Goal: Communication & Community: Answer question/provide support

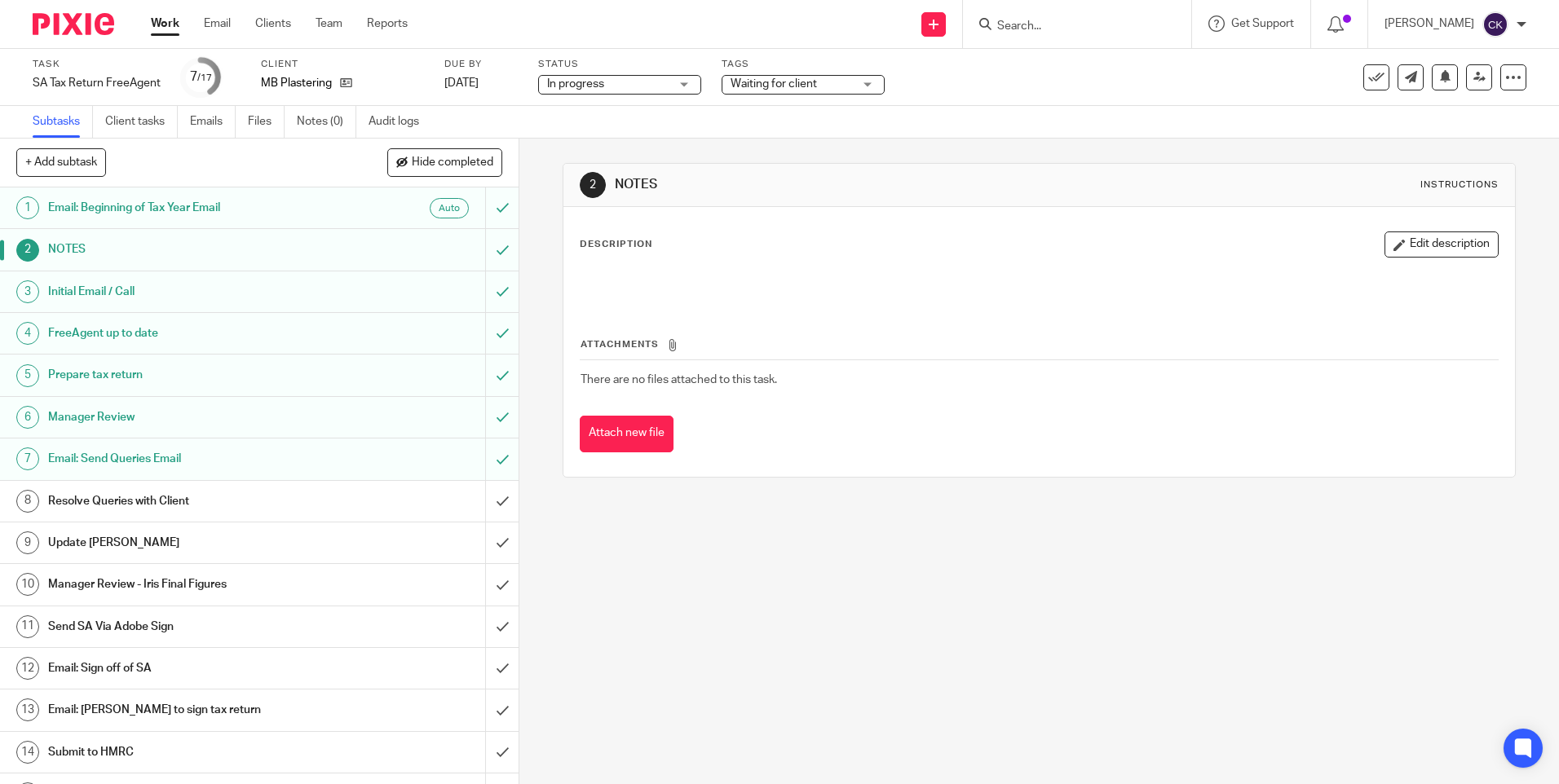
click at [149, 25] on div "Work Email Clients Team Reports Work Email Clients Team Reports Settings" at bounding box center [283, 24] width 298 height 48
click at [152, 28] on link "Work" at bounding box center [165, 23] width 29 height 16
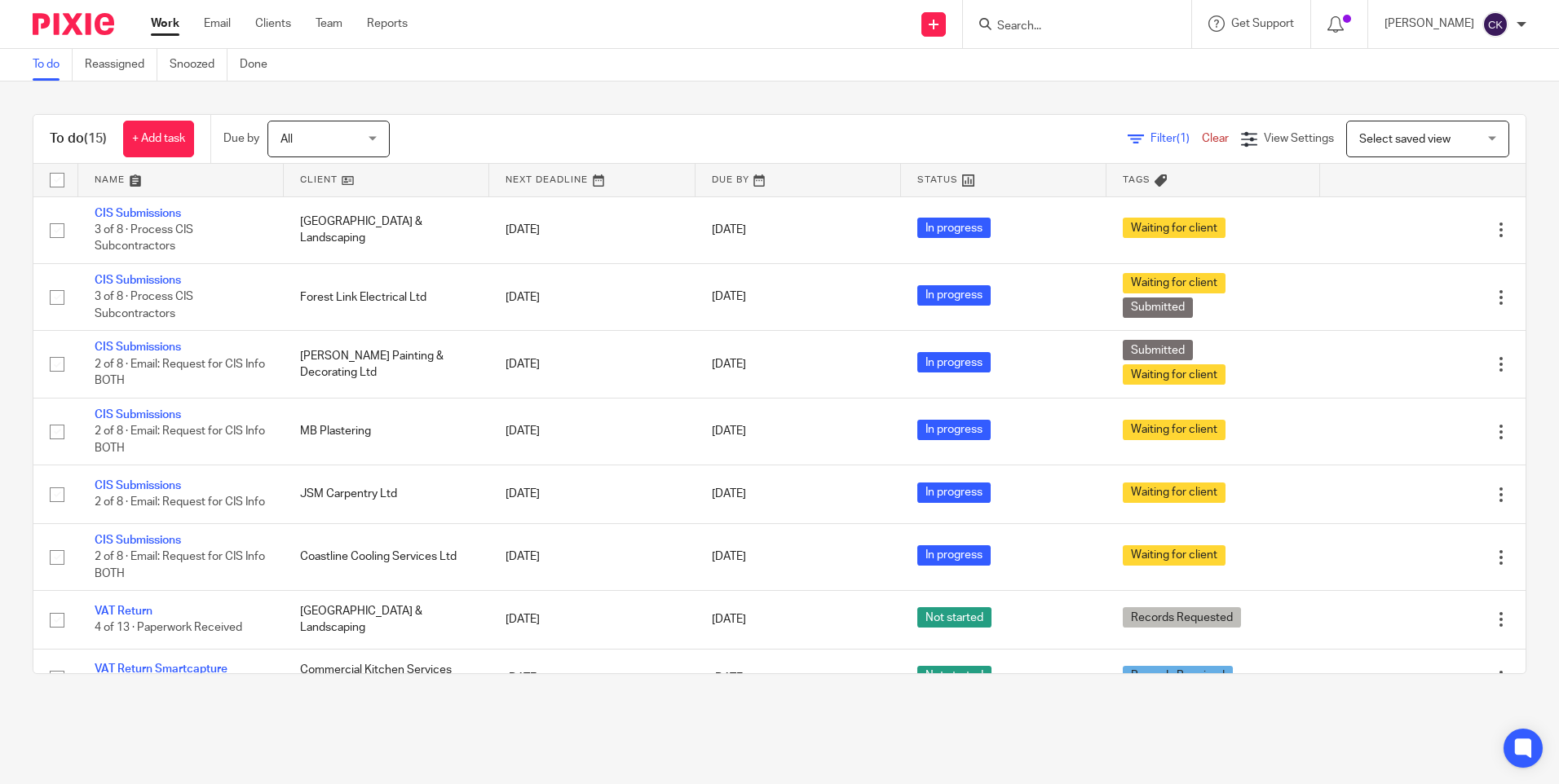
click at [1092, 24] on input "Search" at bounding box center [1069, 27] width 147 height 14
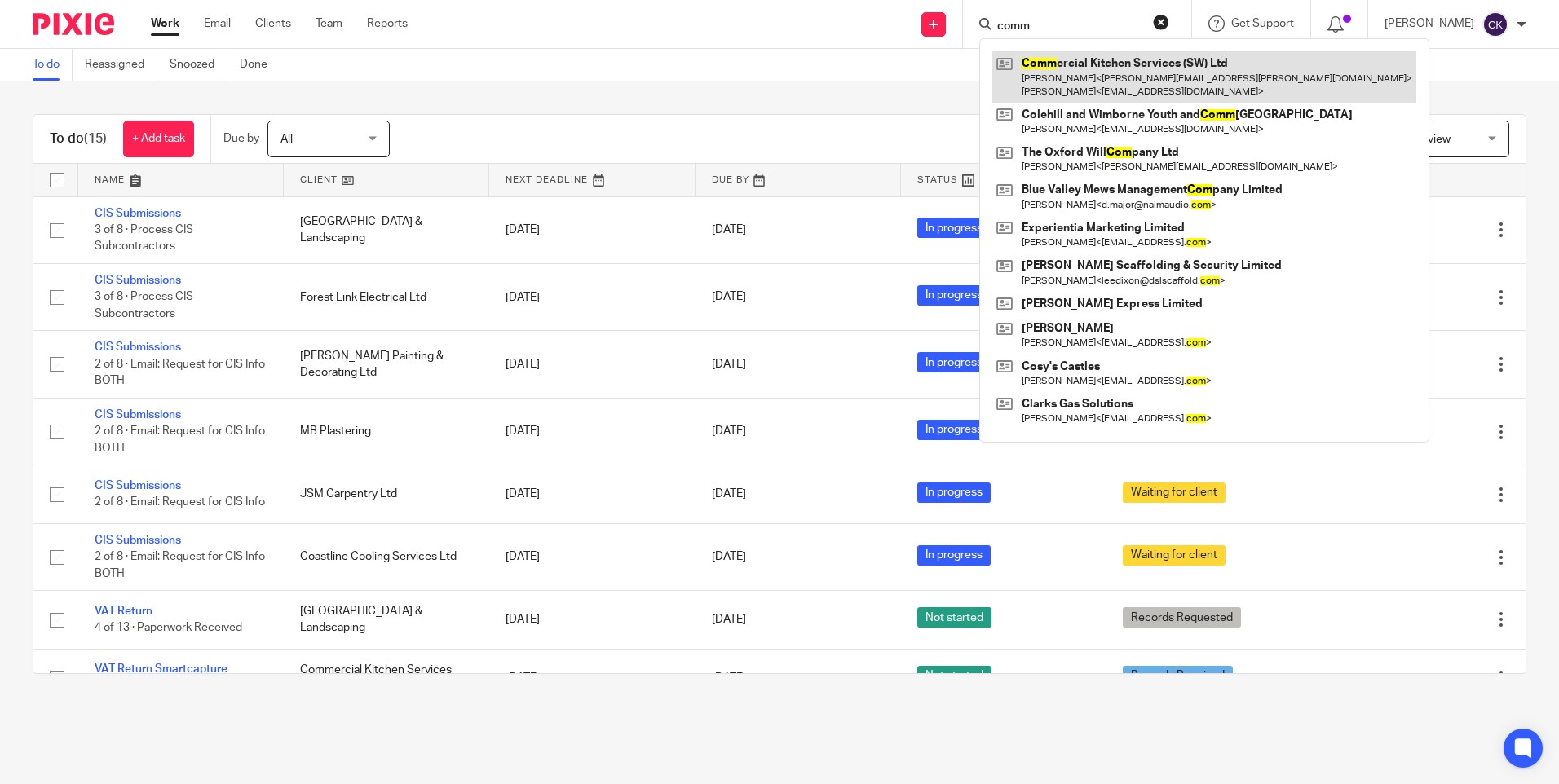
type input "comm"
click at [1092, 87] on link at bounding box center [1204, 77] width 424 height 51
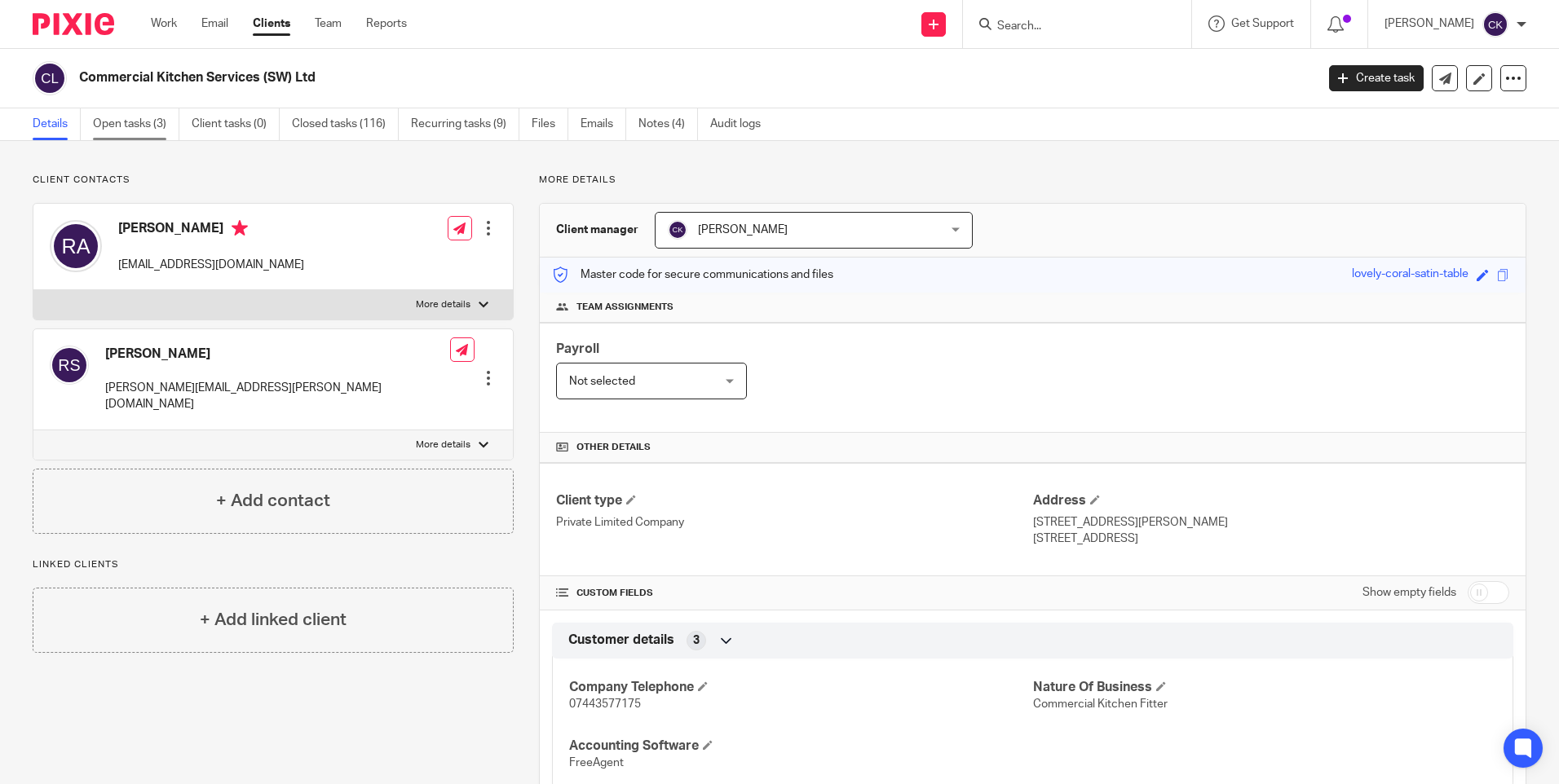
click at [135, 121] on link "Open tasks (3)" at bounding box center [135, 125] width 86 height 32
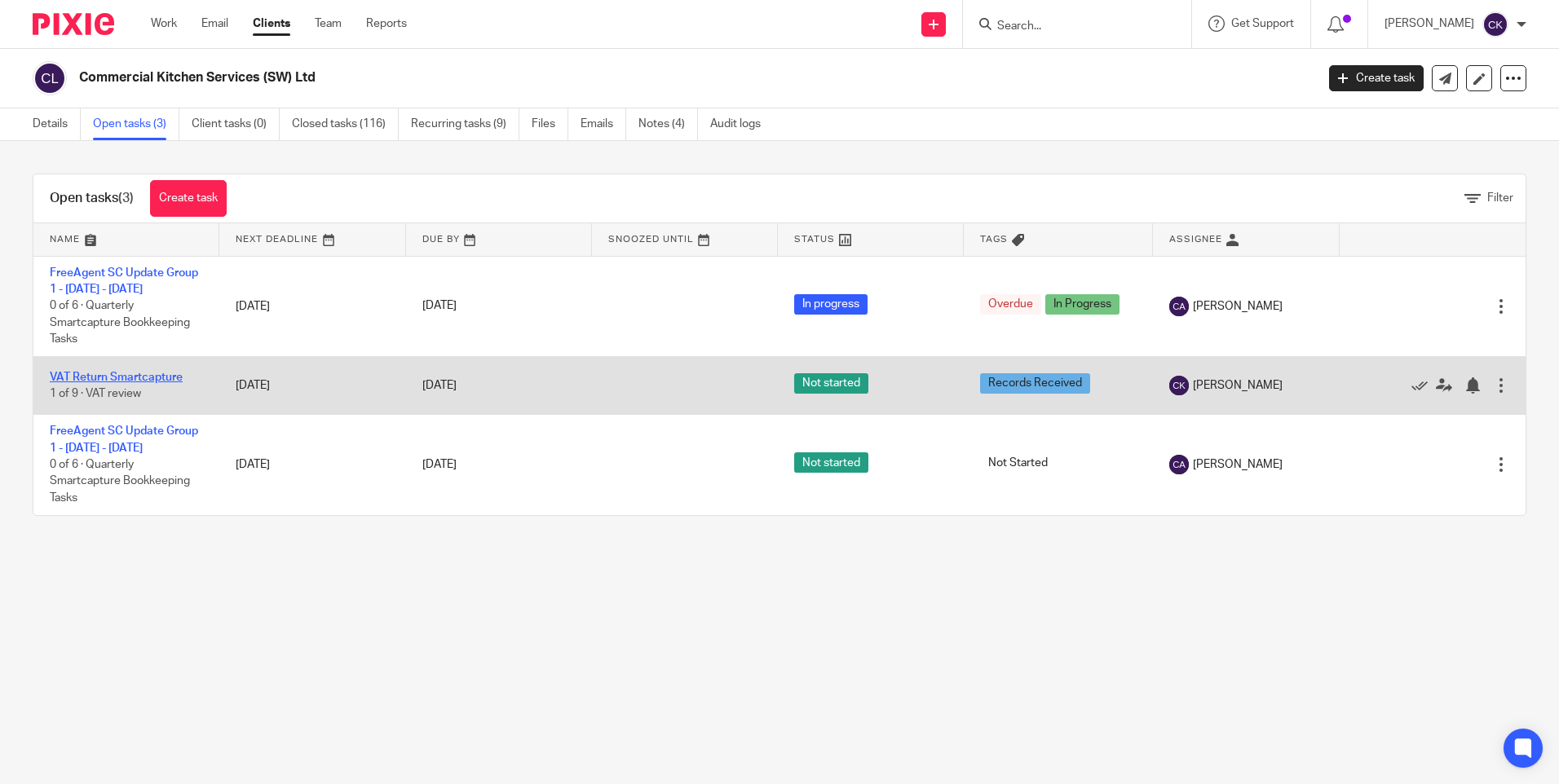
click at [81, 374] on link "VAT Return Smartcapture" at bounding box center [116, 377] width 133 height 12
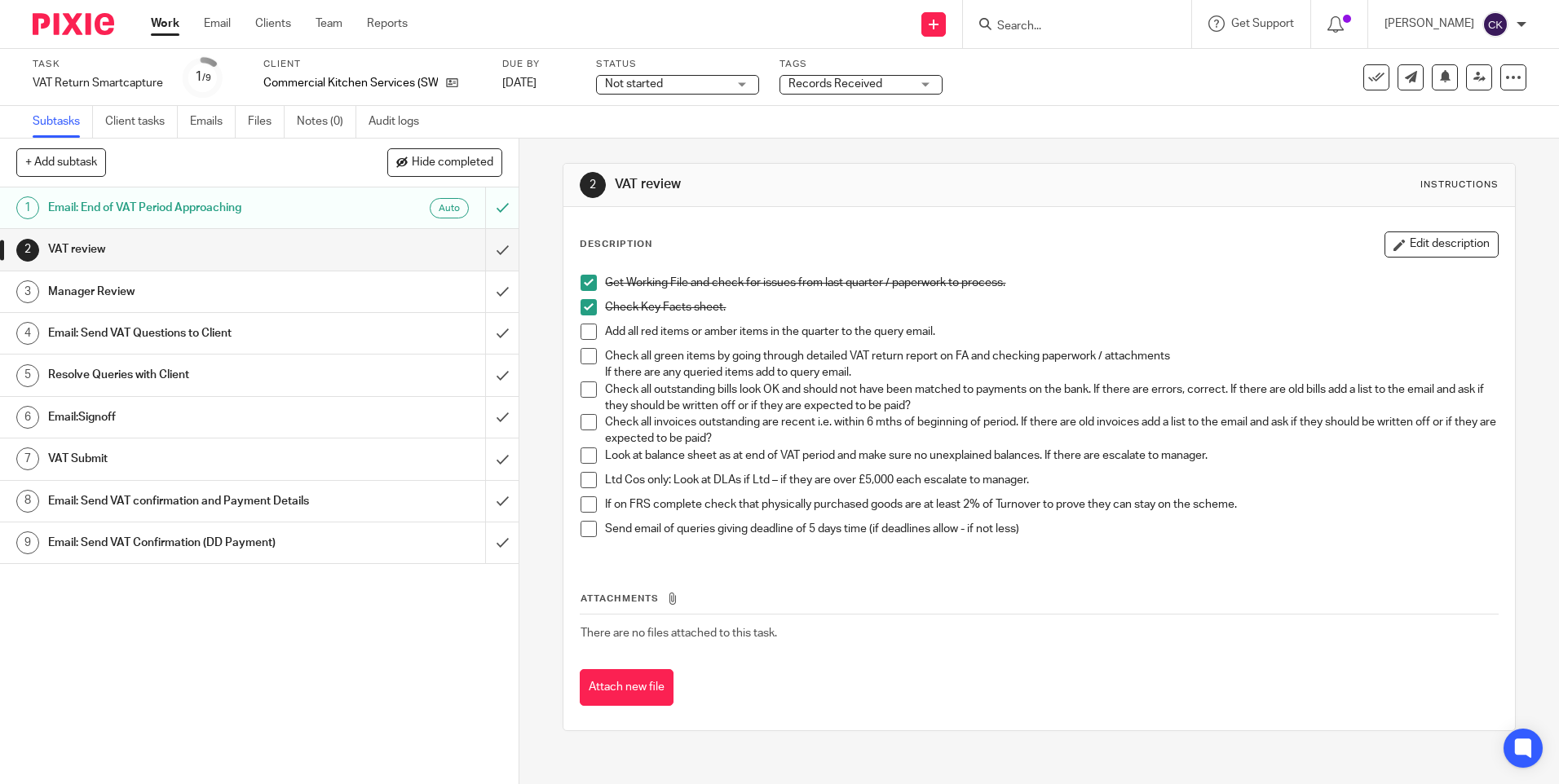
click at [136, 336] on h1 "Email: Send VAT Questions to Client" at bounding box center [188, 332] width 281 height 24
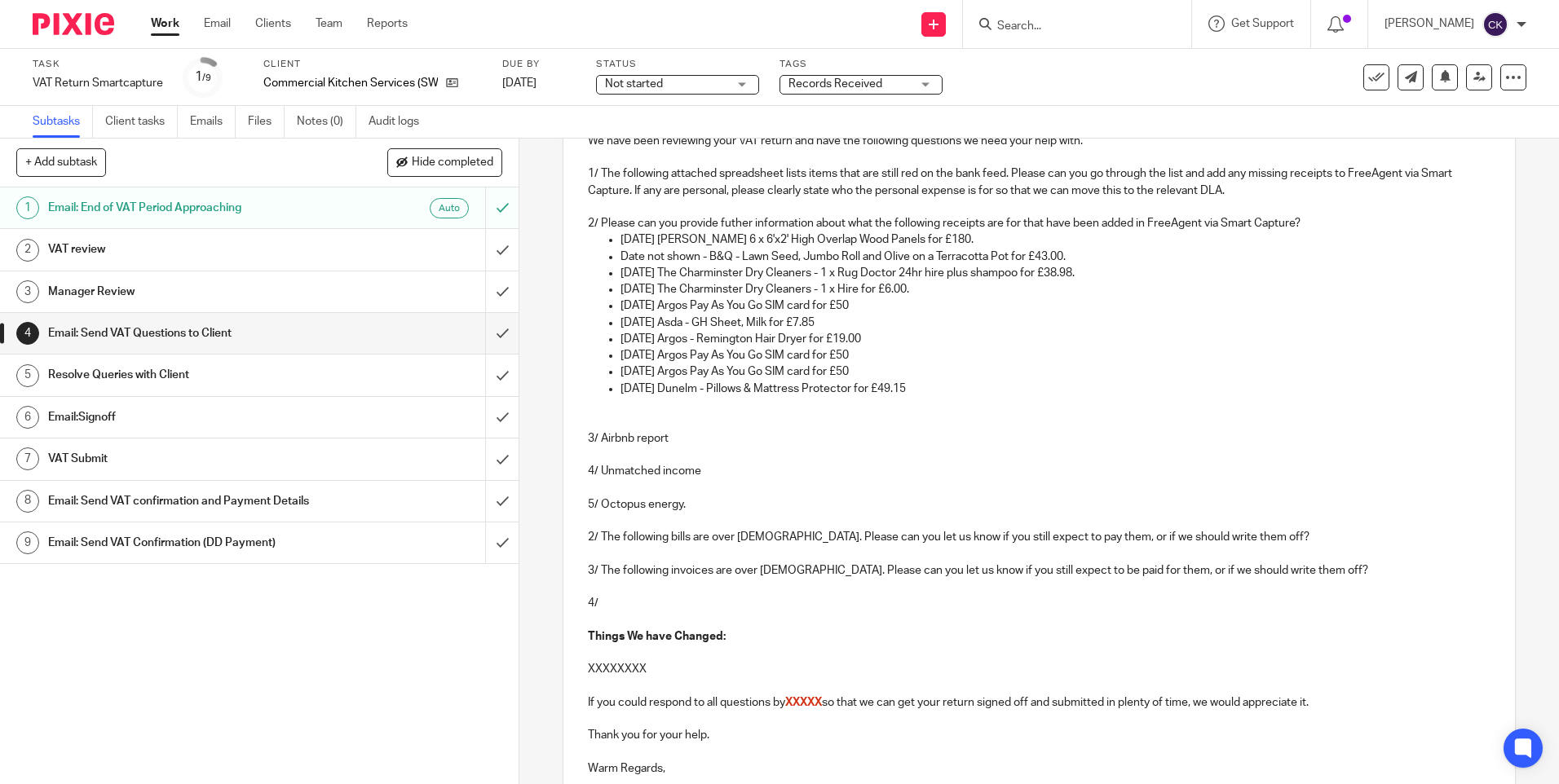
scroll to position [244, 0]
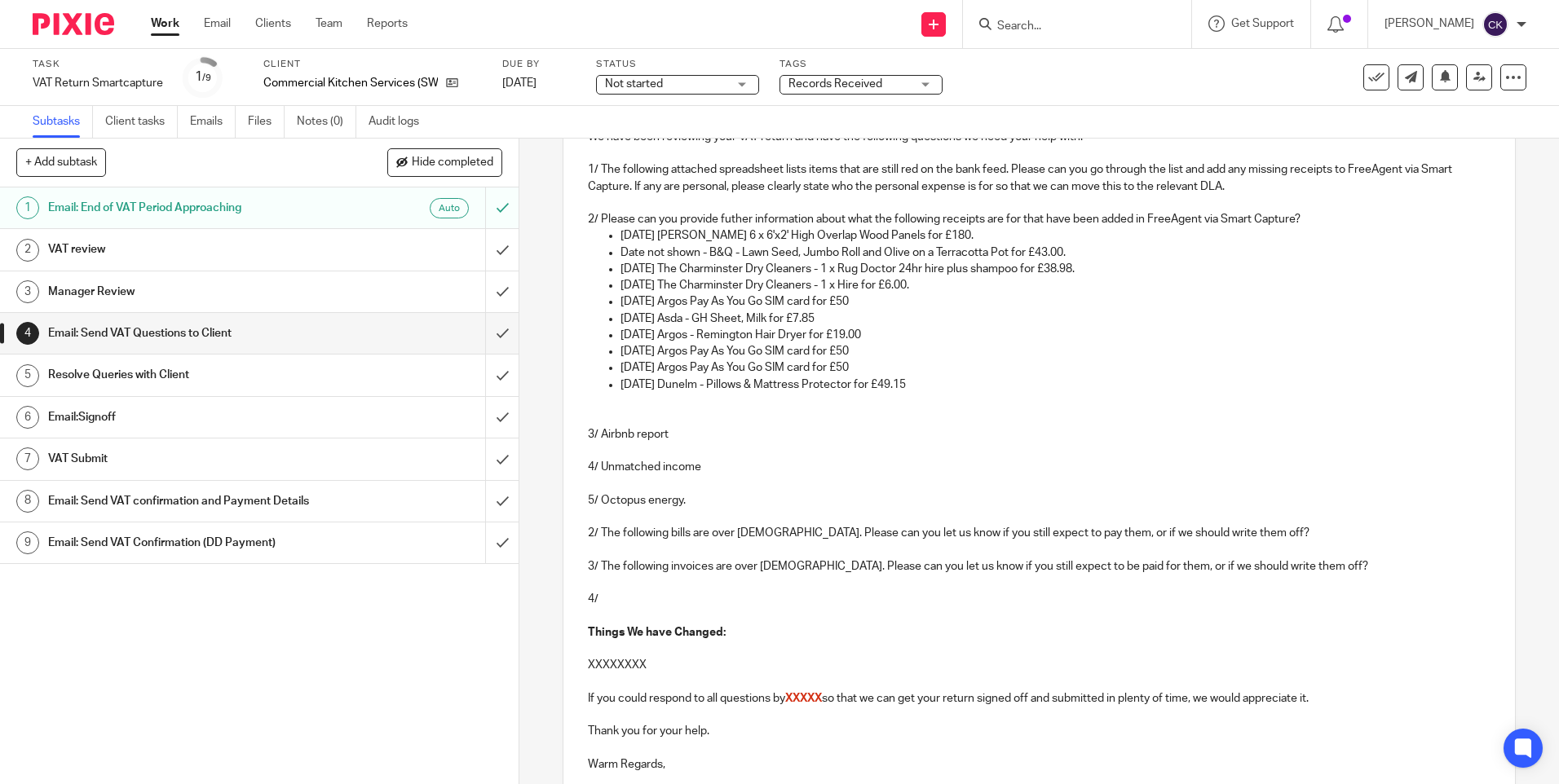
click at [598, 439] on p "3/ Airbnb report" at bounding box center [1039, 434] width 902 height 16
drag, startPoint x: 891, startPoint y: 435, endPoint x: 853, endPoint y: 440, distance: 38.3
click at [853, 440] on p "3/ Please can you provide a sales report from Airbnb report" at bounding box center [1039, 434] width 902 height 16
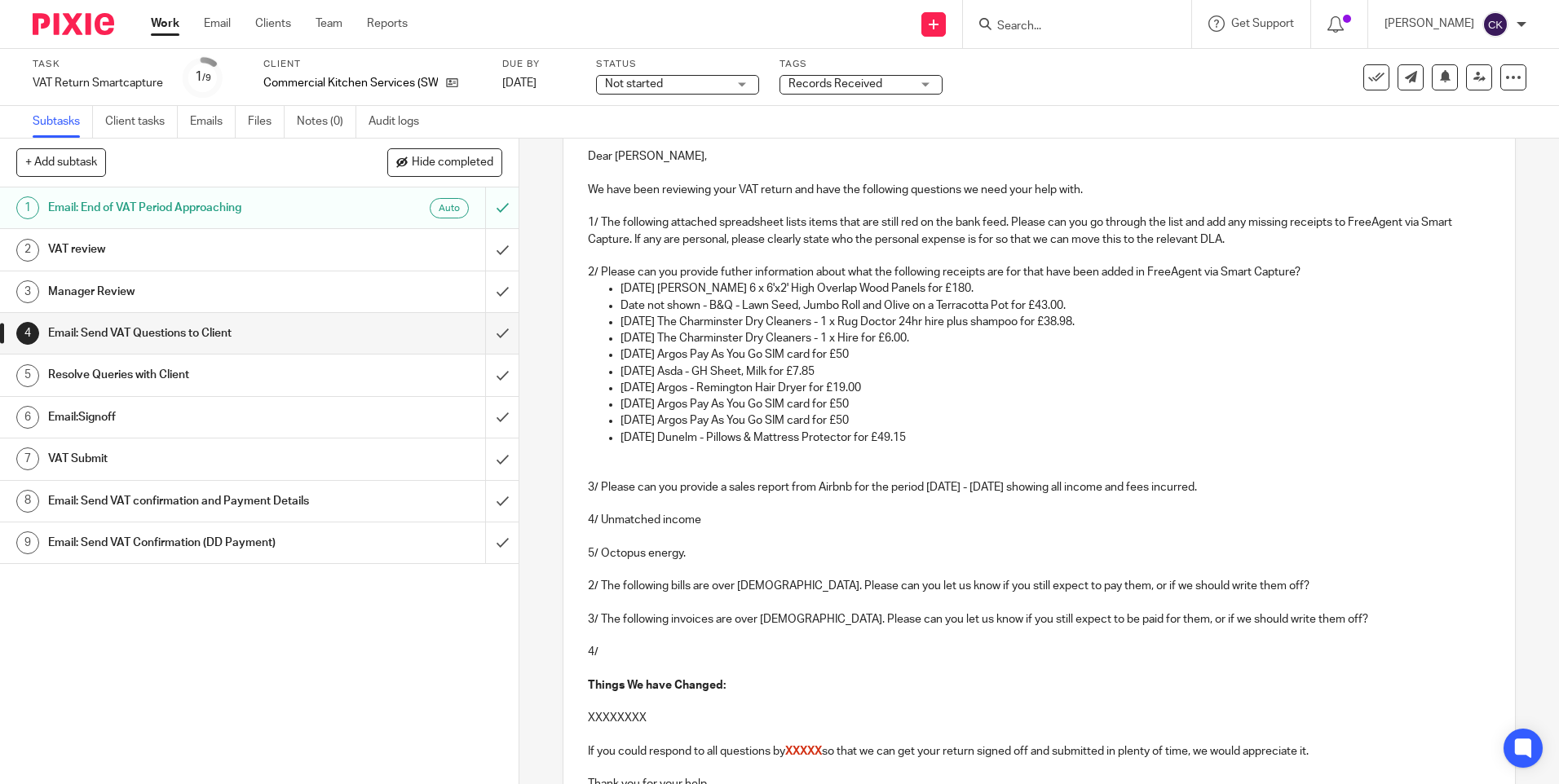
scroll to position [163, 0]
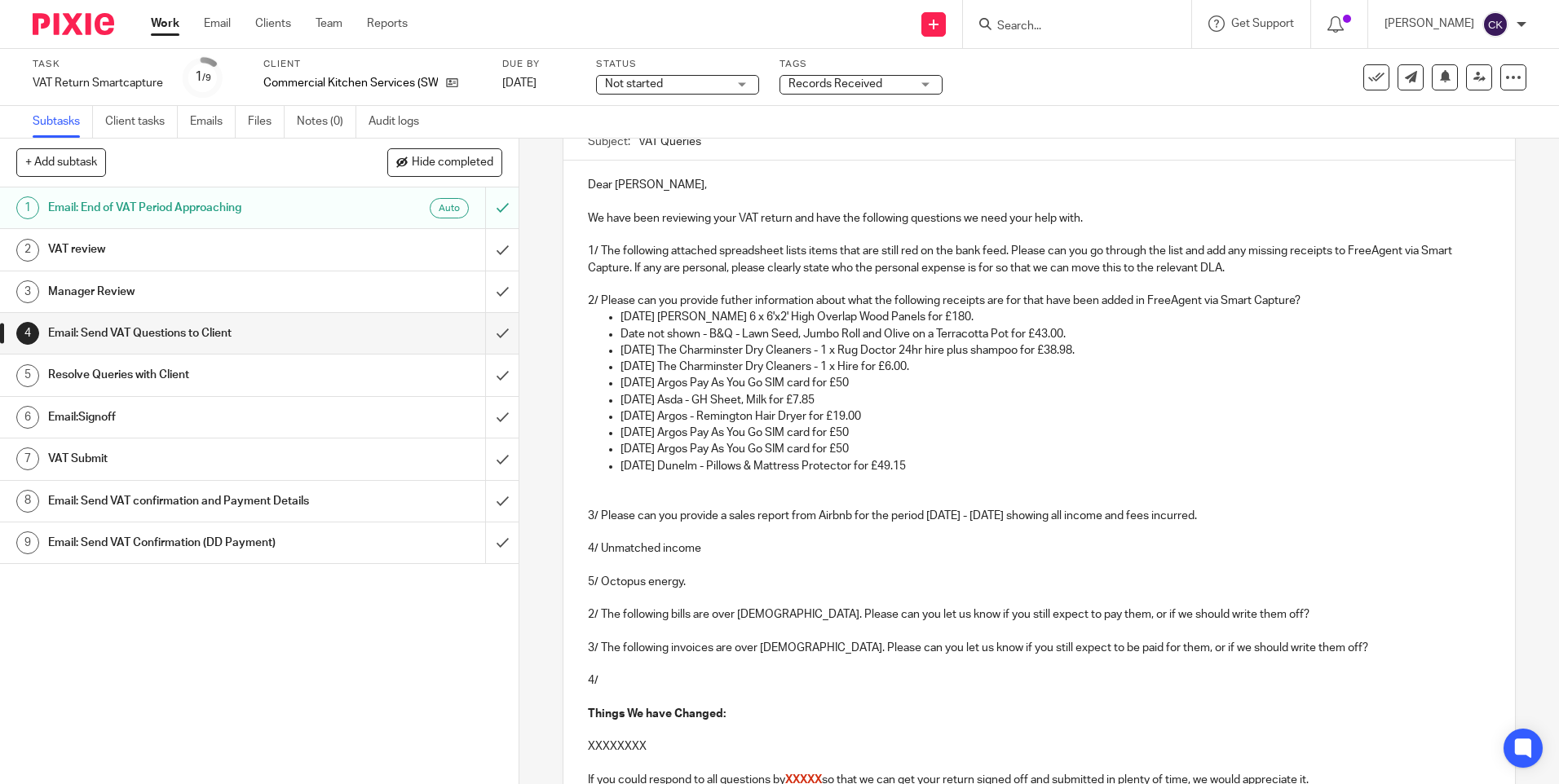
click at [920, 465] on p "[DATE] Dunelm - Pillows & Mattress Protector for £49.15" at bounding box center [1054, 466] width 869 height 16
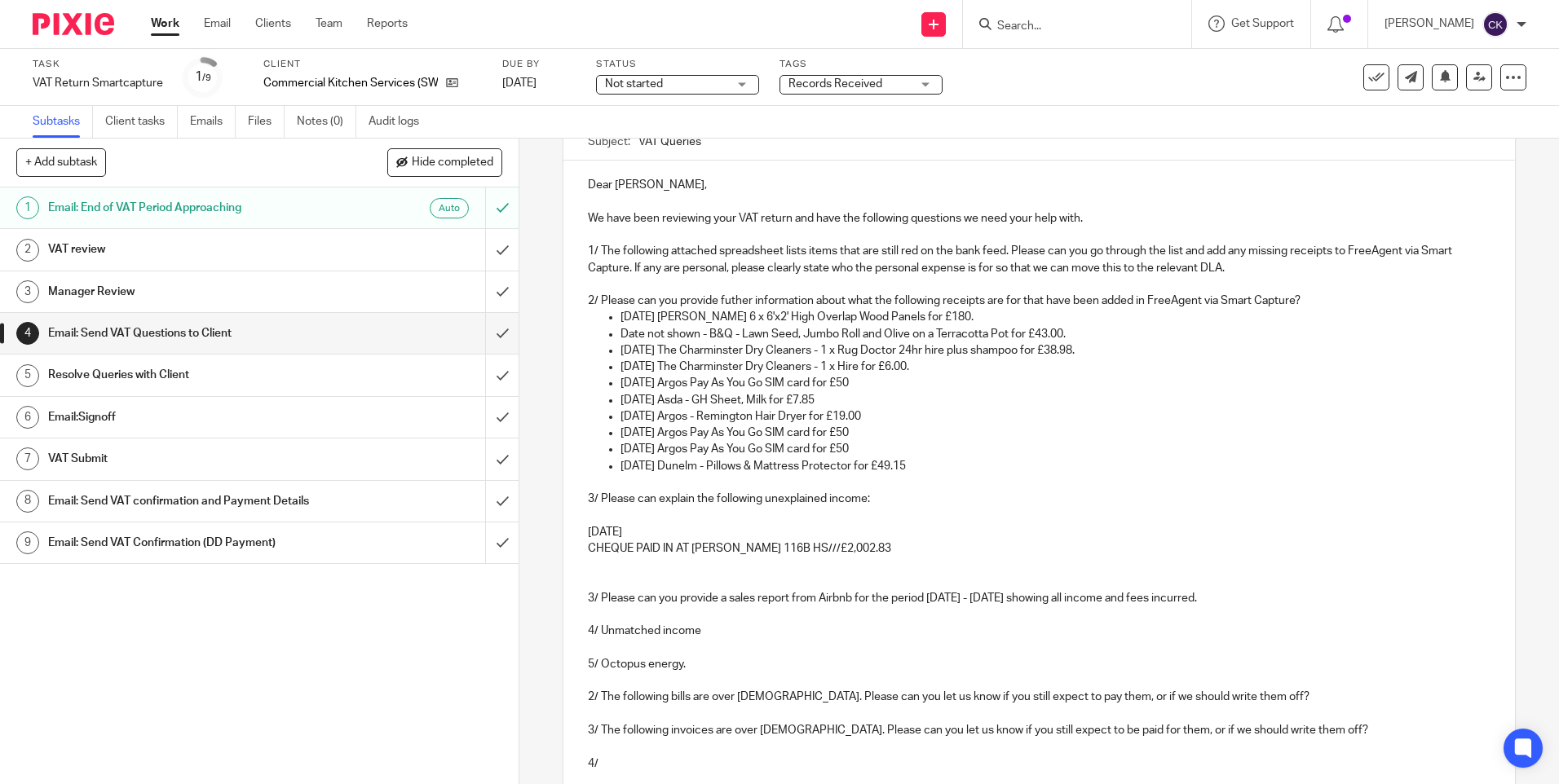
click at [644, 527] on p "[DATE]" at bounding box center [1039, 532] width 902 height 16
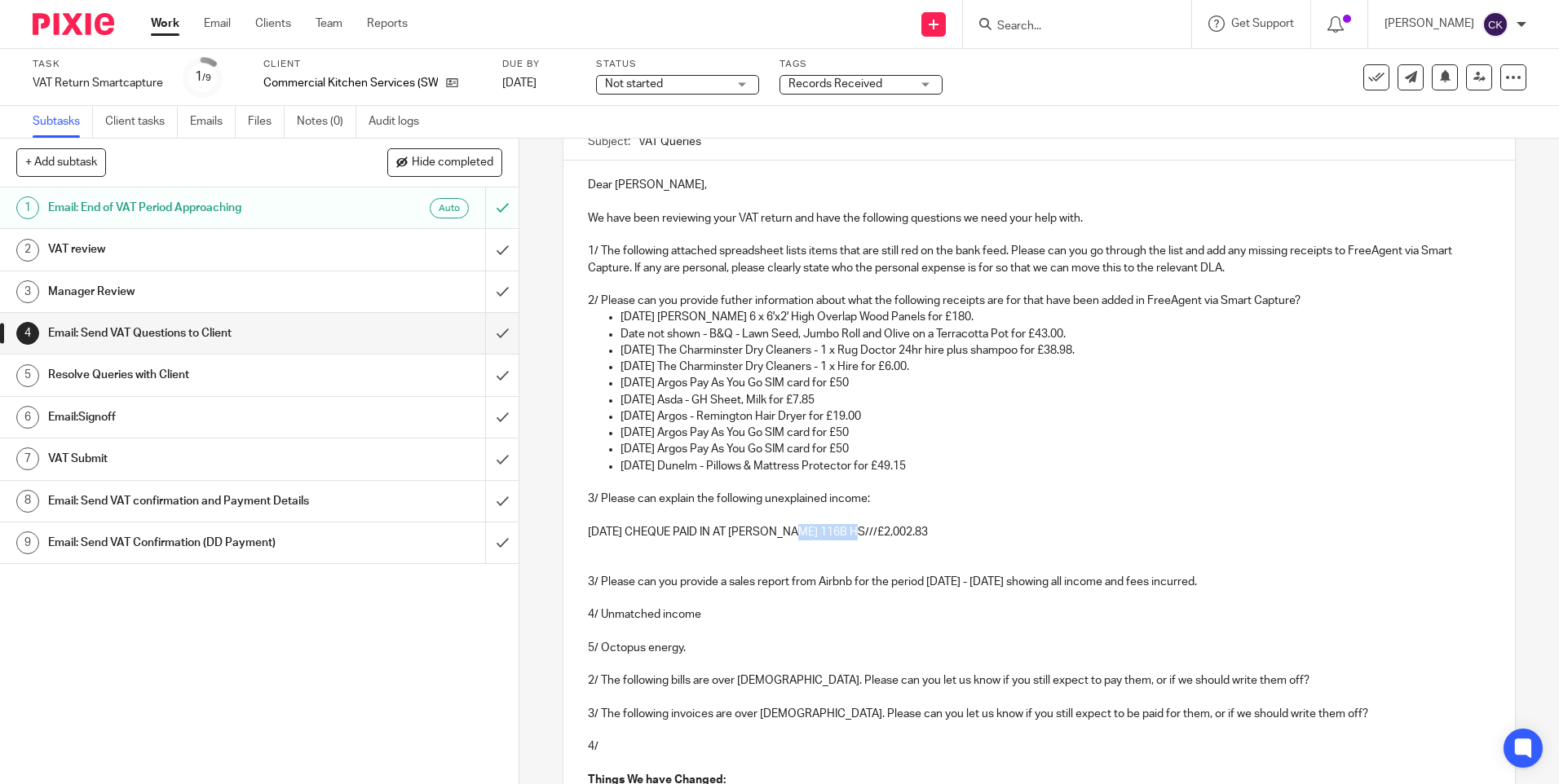
drag, startPoint x: 849, startPoint y: 535, endPoint x: 792, endPoint y: 535, distance: 57.0
click at [792, 535] on p "[DATE] CHEQUE PAID IN AT [PERSON_NAME] 116B HS///£2,002.83" at bounding box center [1039, 532] width 902 height 16
click at [857, 533] on p "[DATE] CHEQUE PAID IN AT [GEOGRAPHIC_DATA] £2,002.83" at bounding box center [1039, 532] width 902 height 16
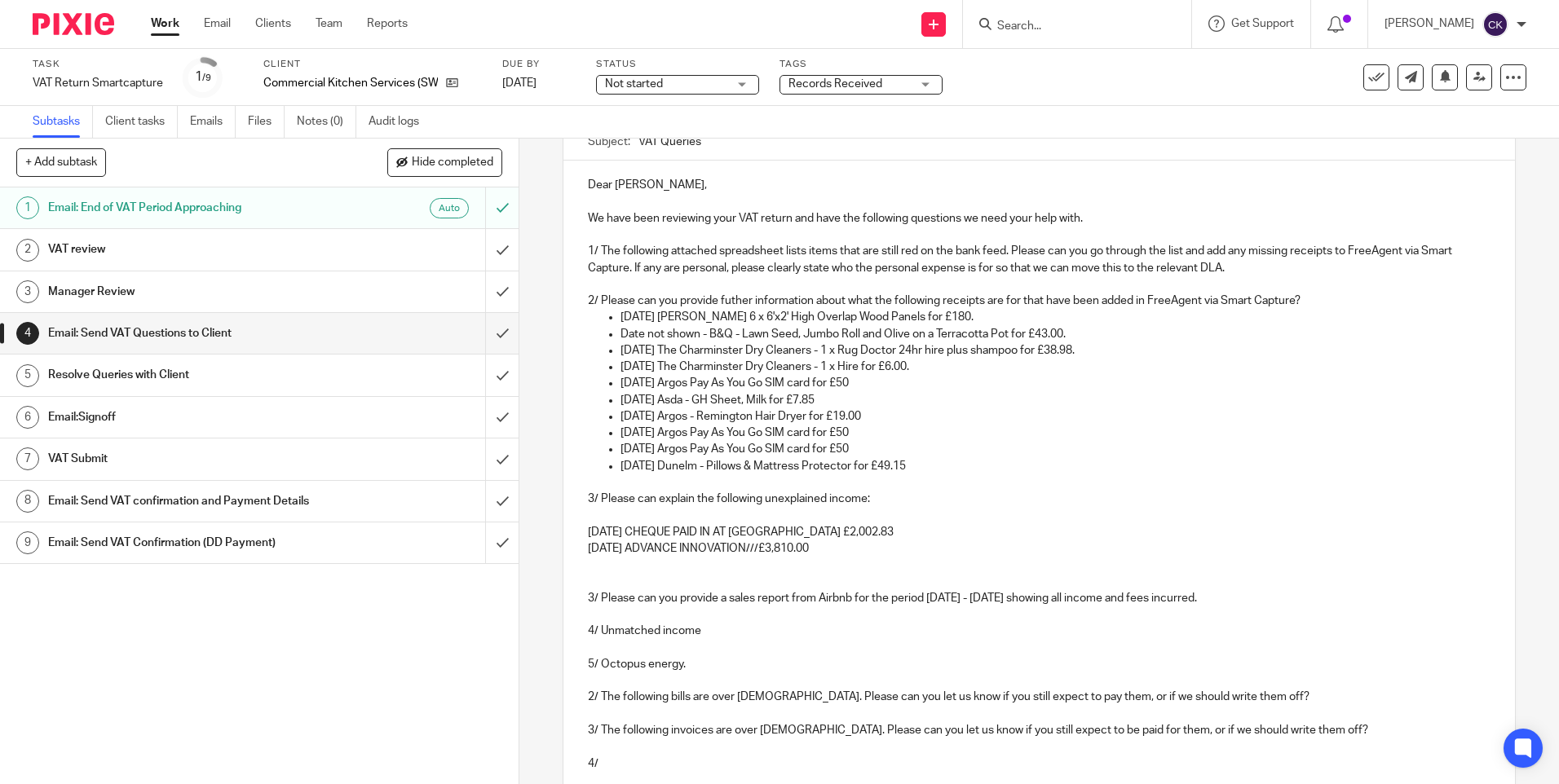
click at [808, 556] on p "[DATE] ADVANCE INNOVATION///£3,810.00" at bounding box center [1039, 549] width 902 height 16
click at [822, 543] on p "[DATE] ADVANCE INNOVATION £480.00" at bounding box center [1039, 549] width 902 height 16
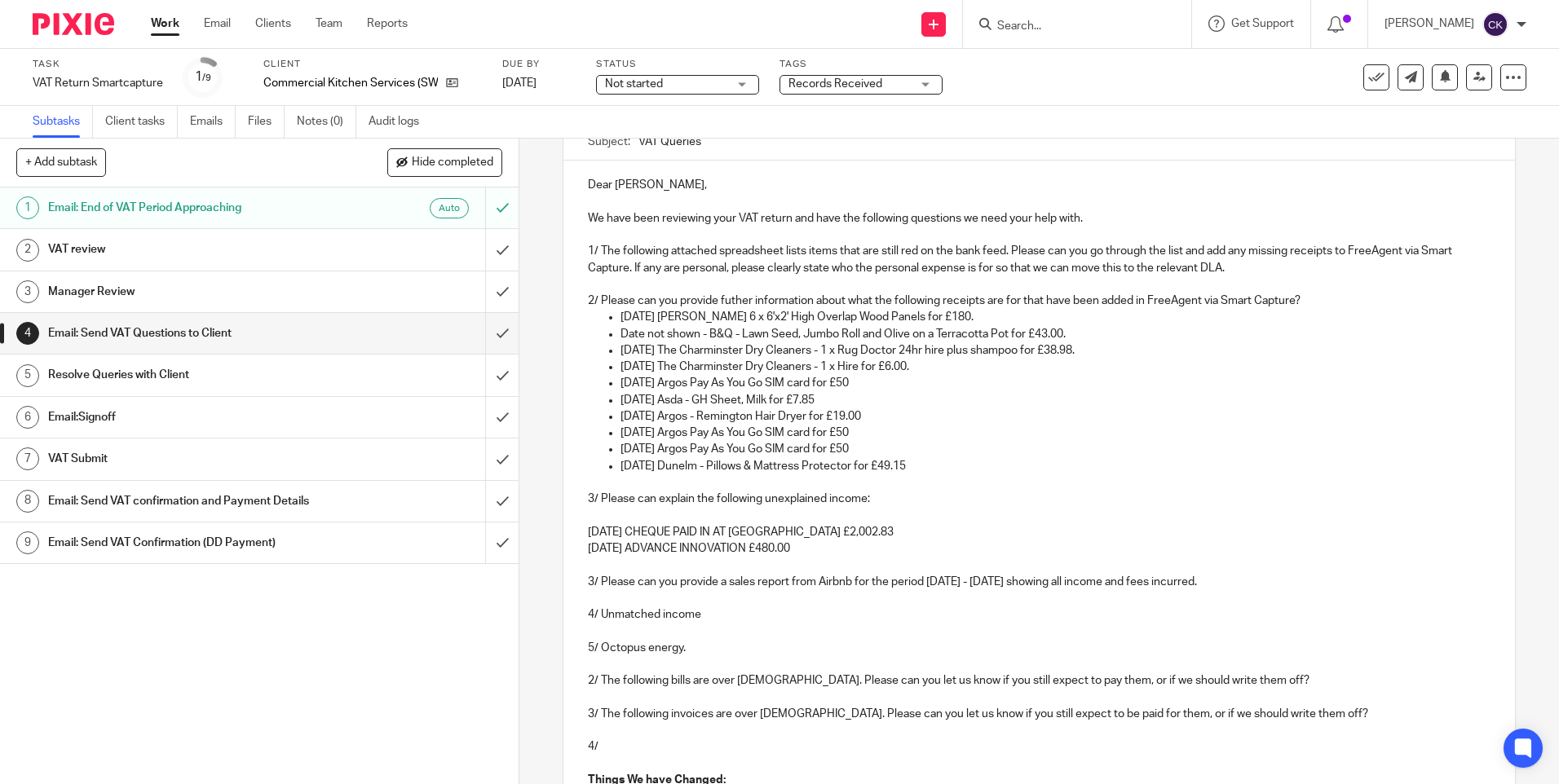
click at [588, 588] on p "3/ Please can you provide a sales report from Airbnb for the period [DATE] - [D…" at bounding box center [1039, 582] width 902 height 16
drag, startPoint x: 706, startPoint y: 615, endPoint x: 570, endPoint y: 606, distance: 136.3
click at [570, 606] on div "Dear [PERSON_NAME], We have been reviewing your VAT return and have the followi…" at bounding box center [1038, 571] width 951 height 821
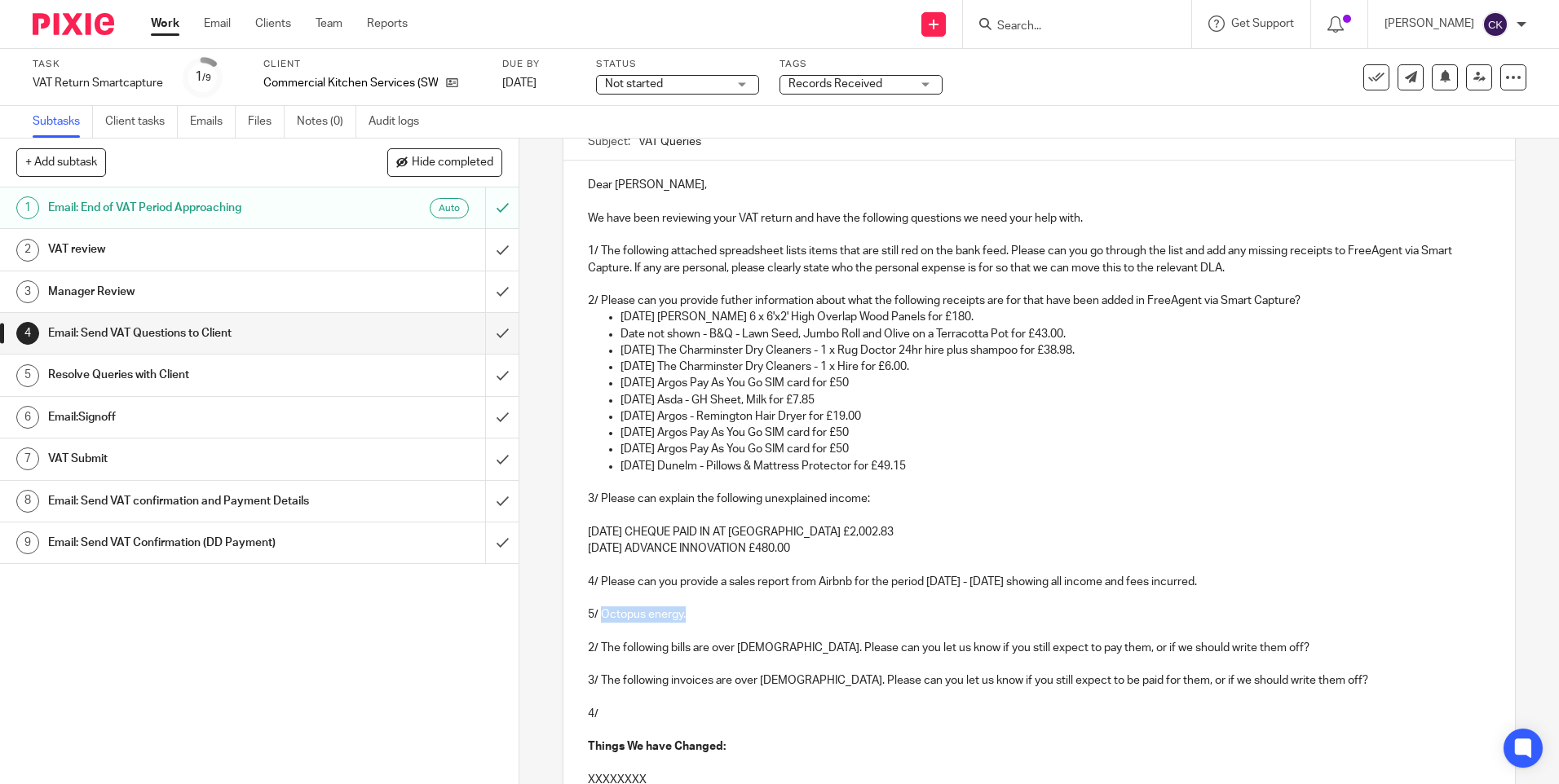
drag, startPoint x: 684, startPoint y: 614, endPoint x: 598, endPoint y: 612, distance: 86.0
click at [598, 612] on p "5/ Octopus energy." at bounding box center [1039, 615] width 902 height 16
